Goal: Task Accomplishment & Management: Use online tool/utility

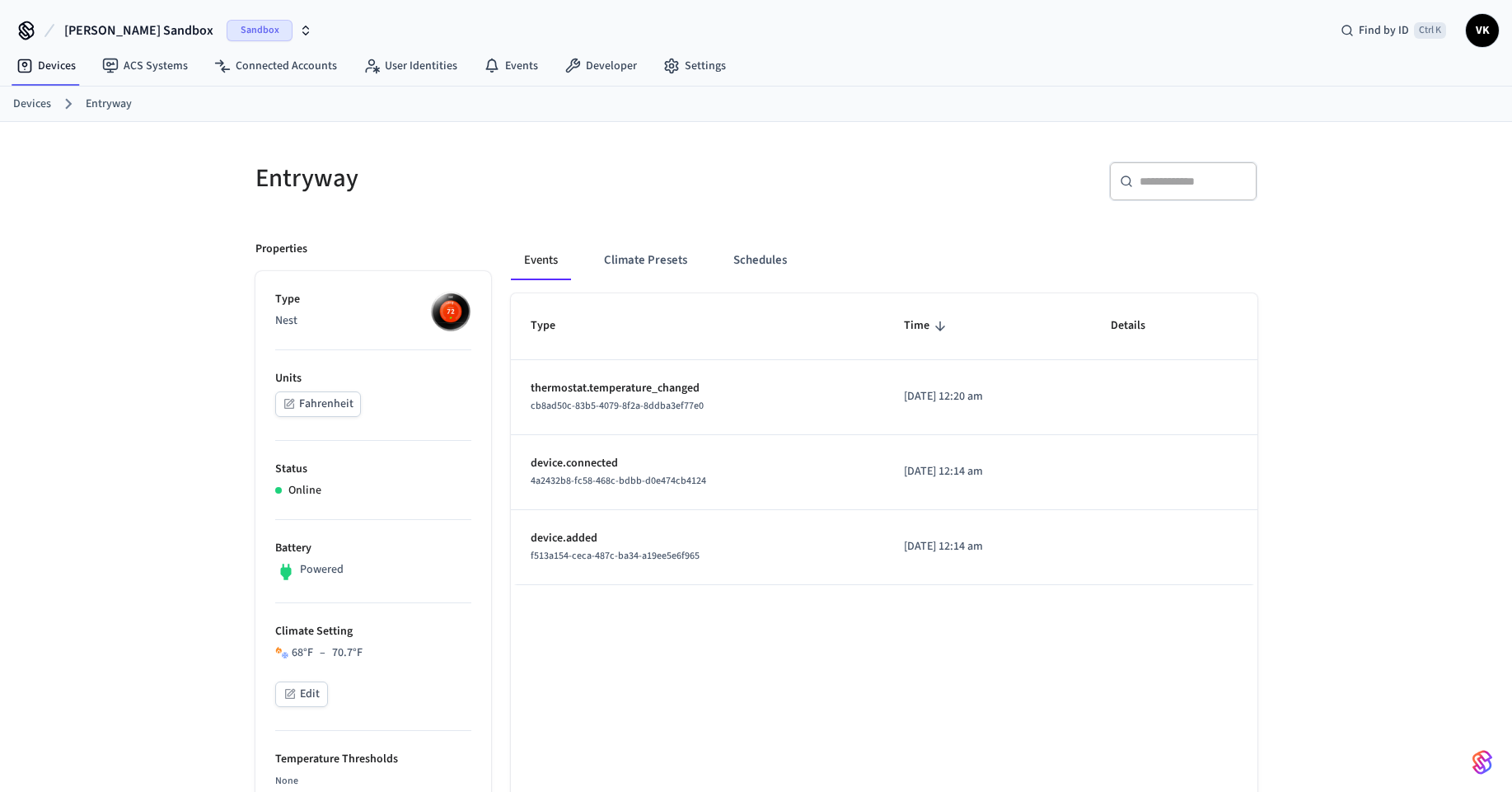
scroll to position [905, 0]
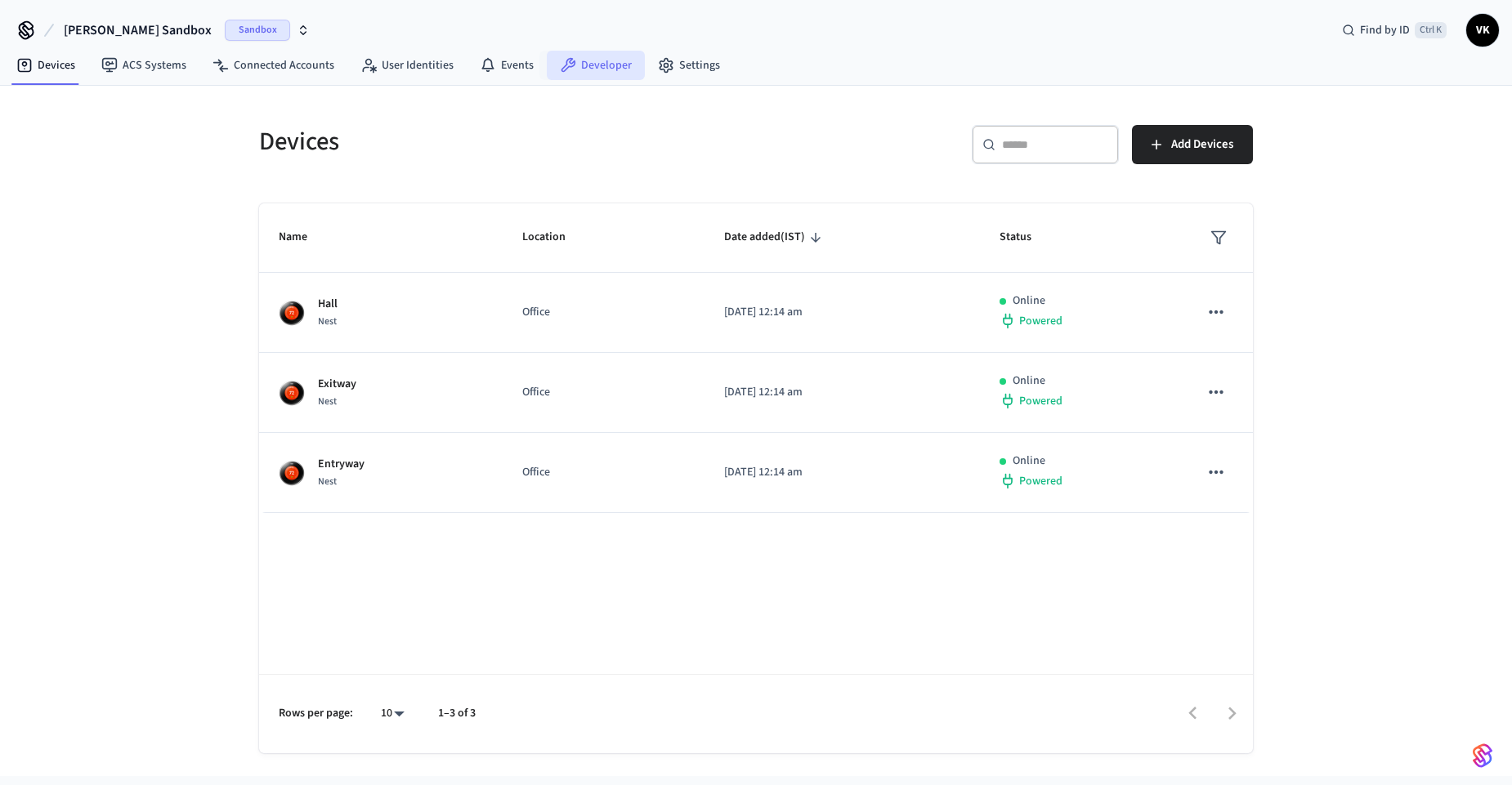
click at [617, 62] on link "Developer" at bounding box center [595, 65] width 98 height 29
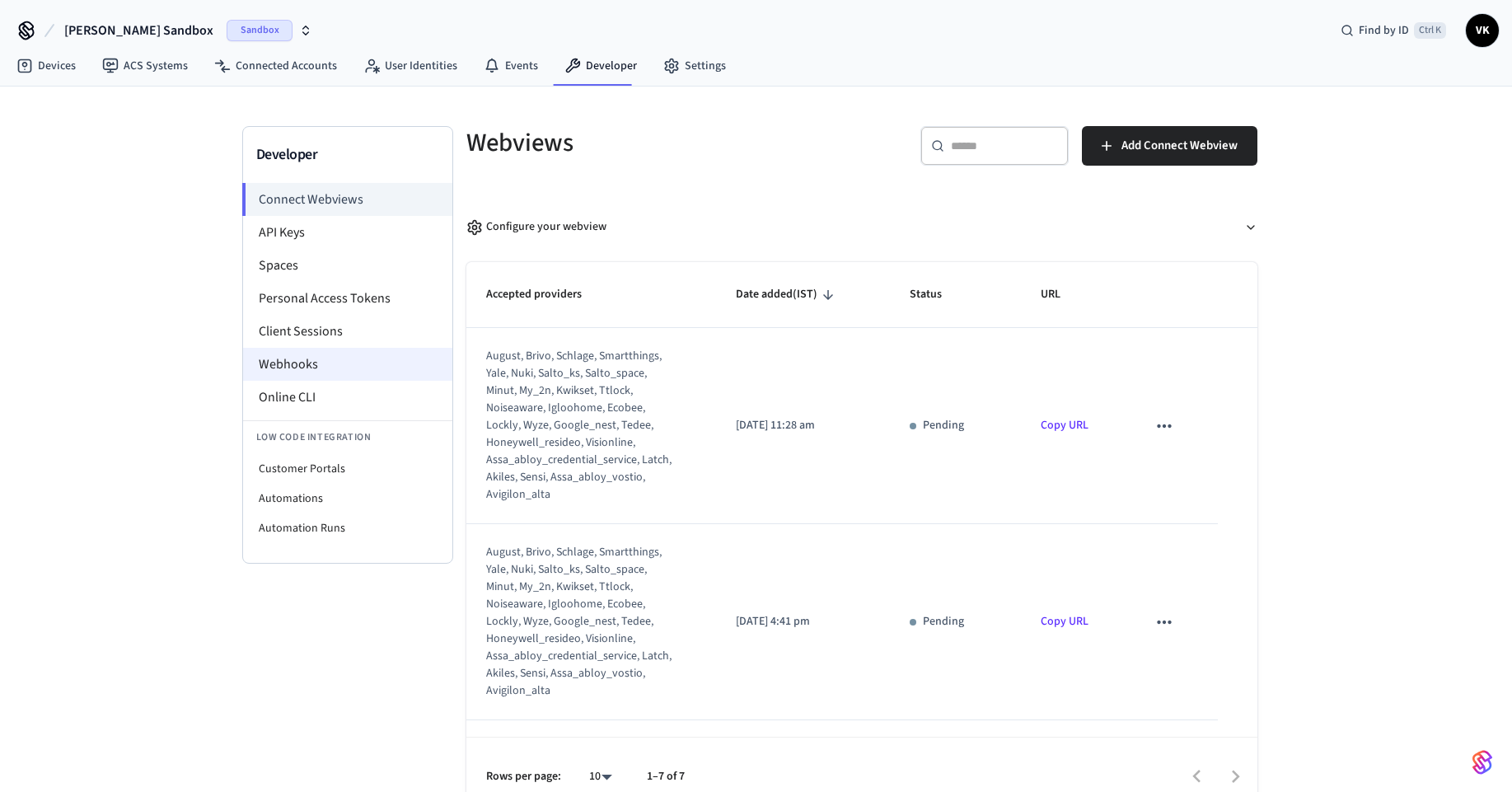
click at [283, 370] on li "Webhooks" at bounding box center [348, 365] width 209 height 33
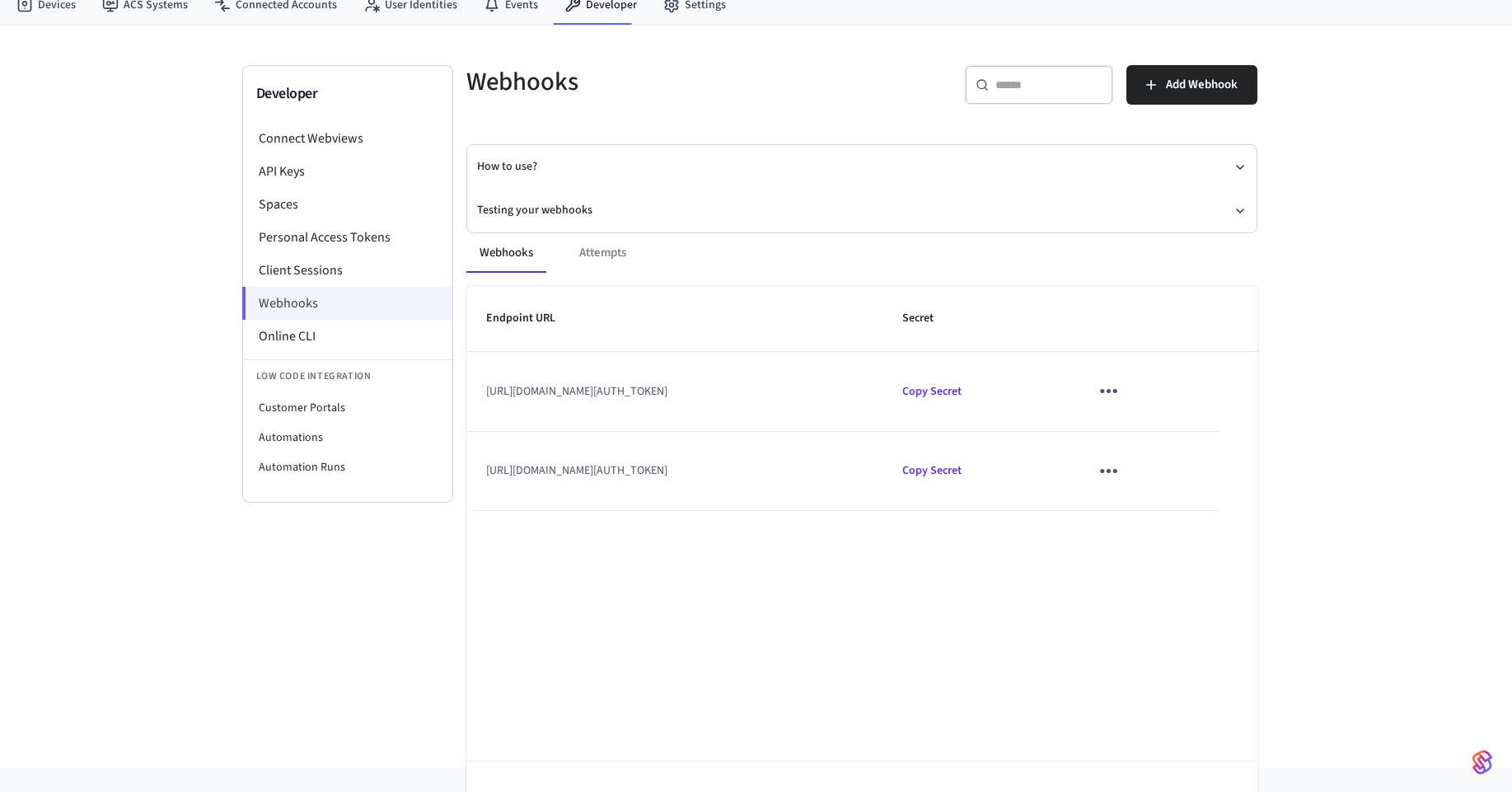
scroll to position [110, 0]
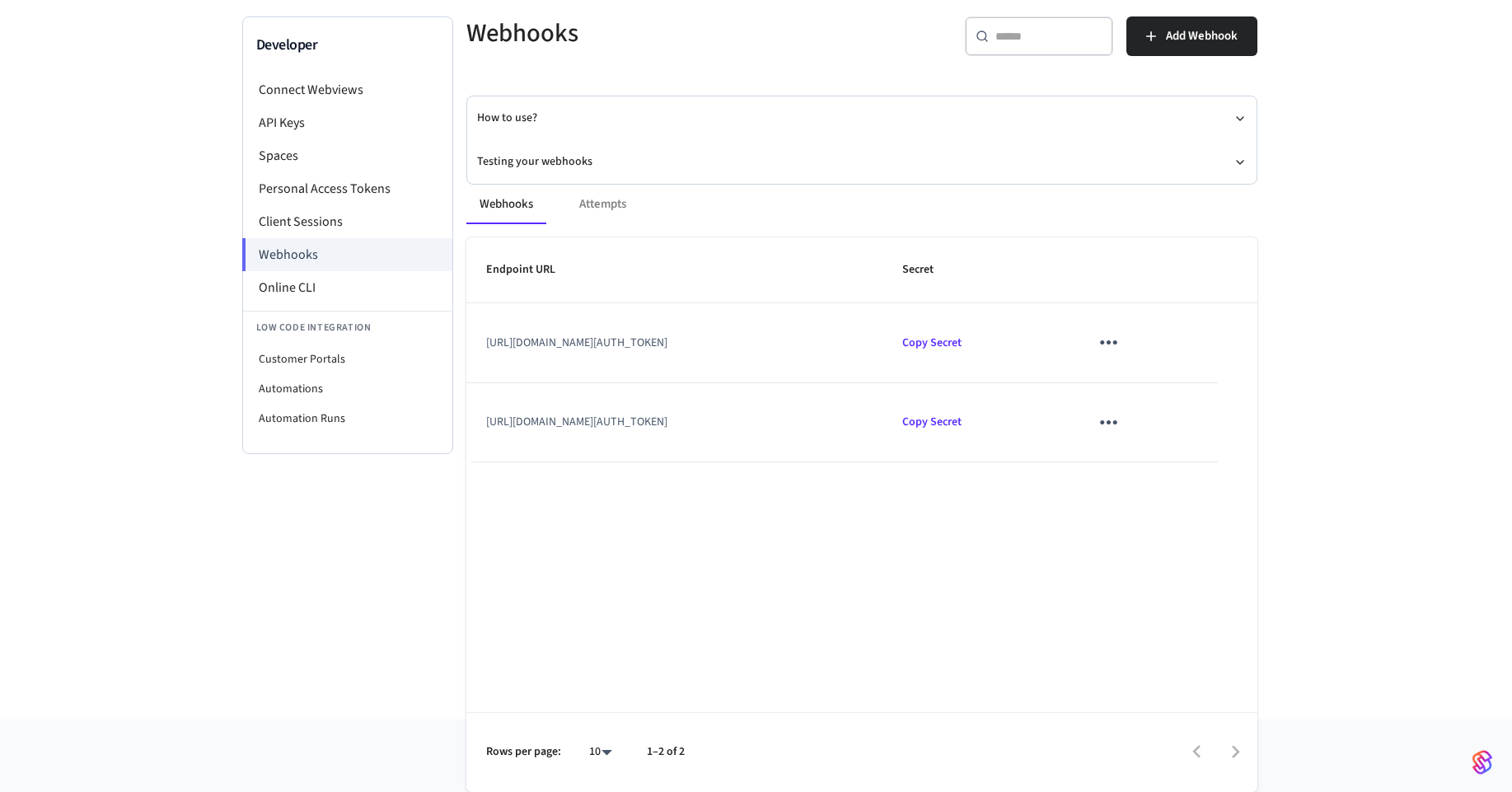
click at [820, 352] on td "[URL][DOMAIN_NAME][AUTH_TOKEN]" at bounding box center [674, 342] width 417 height 79
click at [726, 333] on td "[URL][DOMAIN_NAME][AUTH_TOKEN]" at bounding box center [674, 342] width 417 height 79
